Goal: Transaction & Acquisition: Download file/media

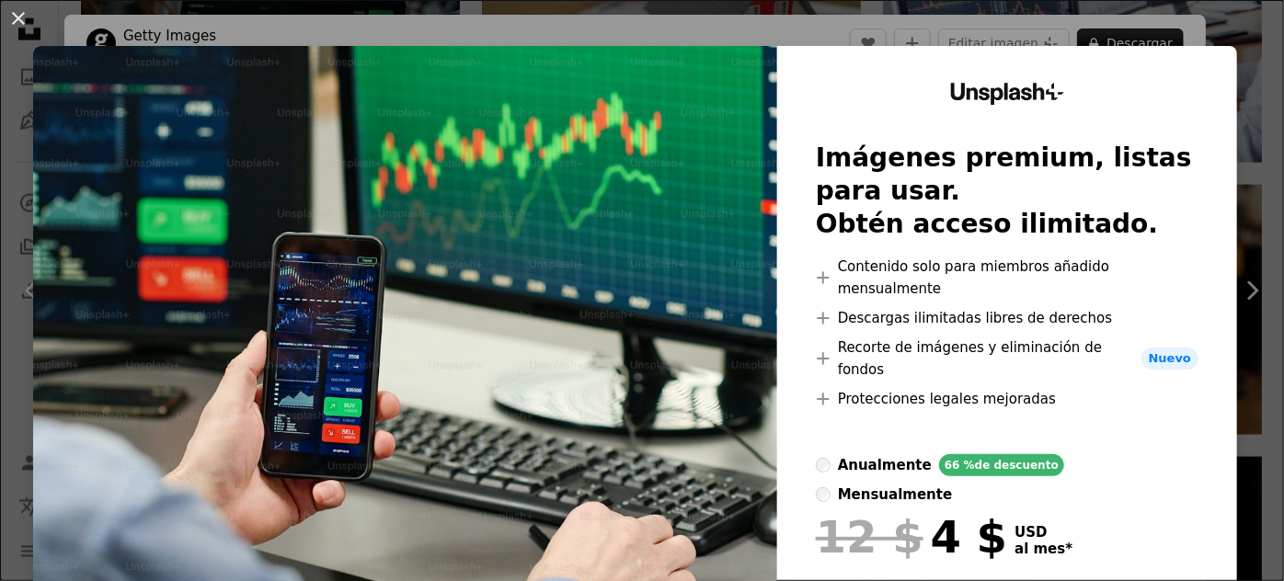
click at [1095, 36] on div "An X shape Unsplash+ Imágenes premium, listas para usar. Obtén acceso ilimitado…" at bounding box center [642, 290] width 1284 height 581
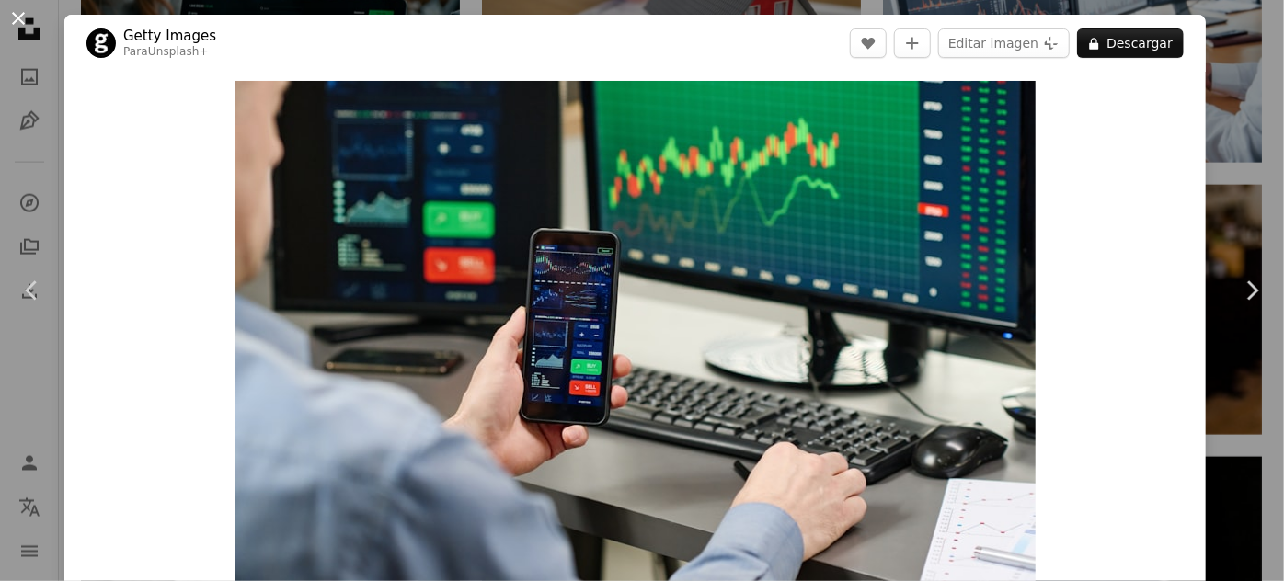
click at [9, 18] on button "An X shape" at bounding box center [18, 18] width 22 height 22
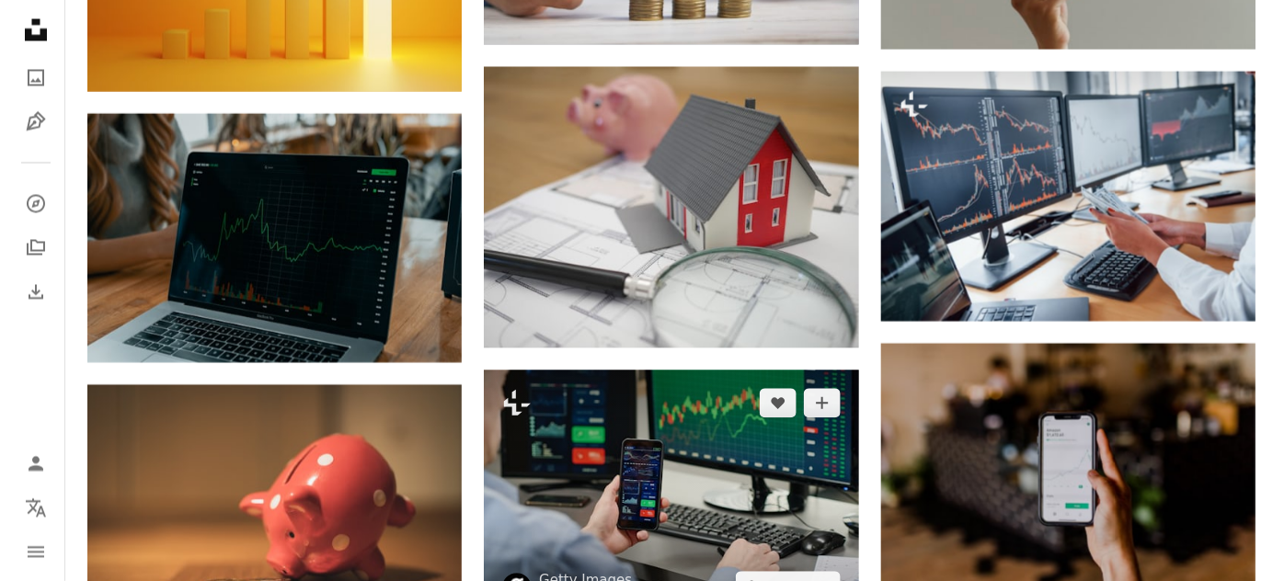
scroll to position [1254, 0]
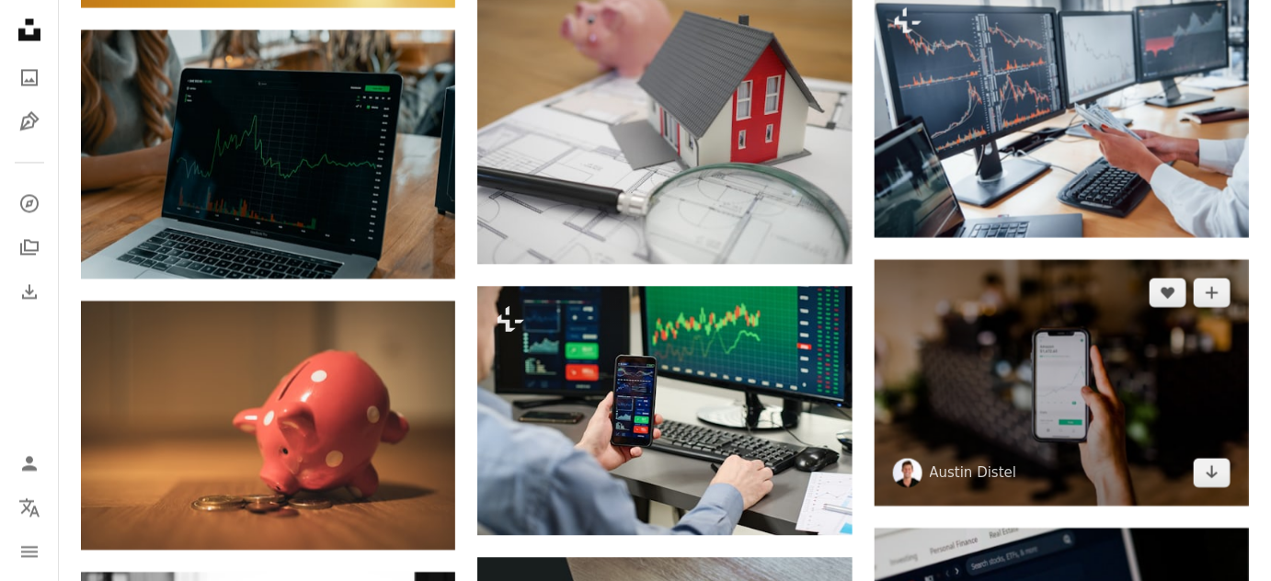
click at [1036, 372] on img at bounding box center [1062, 382] width 374 height 246
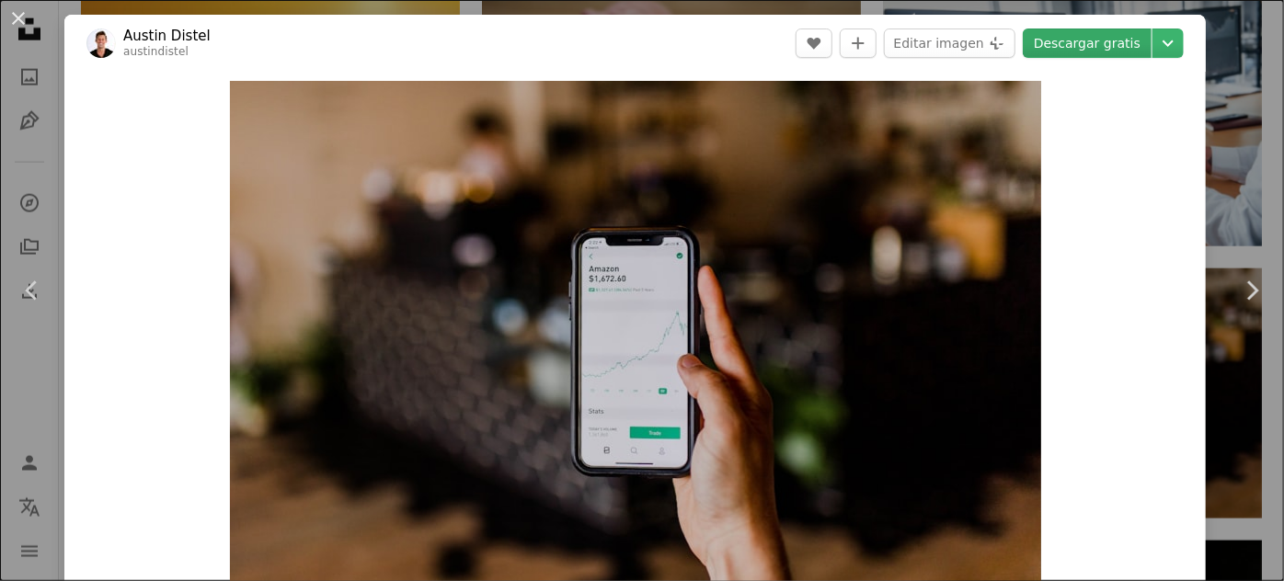
click at [1110, 42] on link "Descargar gratis" at bounding box center [1087, 43] width 129 height 29
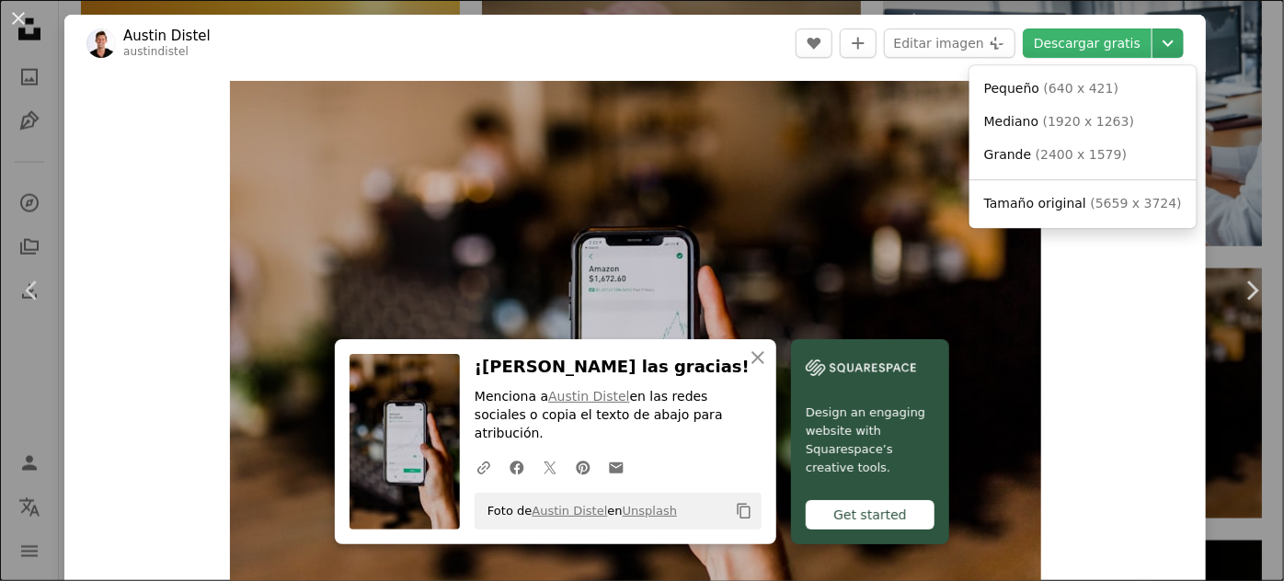
click at [1157, 39] on icon "Chevron down" at bounding box center [1167, 43] width 29 height 22
click at [1091, 337] on dialog "An X shape Chevron left Chevron right An X shape Cerrar ¡Dale las gracias! Menc…" at bounding box center [642, 290] width 1284 height 581
